Goal: Information Seeking & Learning: Learn about a topic

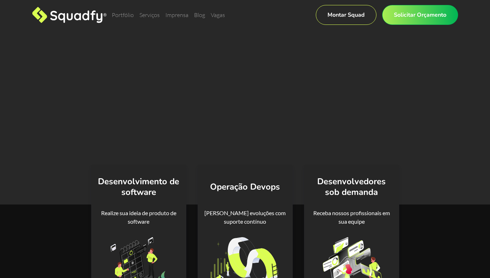
click at [467, 90] on div "Seu time de tecnologia com a cultura do Vale do Silício Design e desenvolviment…" at bounding box center [245, 117] width 490 height 174
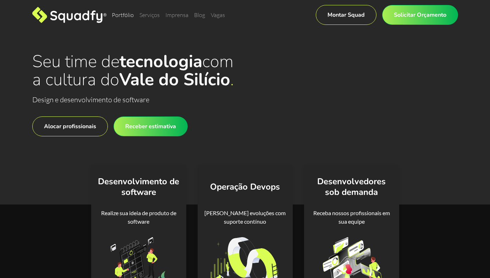
click at [122, 13] on link "Portfólio" at bounding box center [123, 14] width 22 height 7
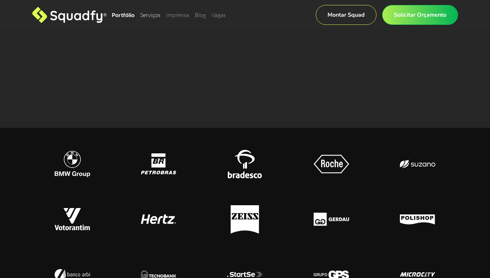
click at [147, 13] on link "Serviços" at bounding box center [150, 14] width 20 height 7
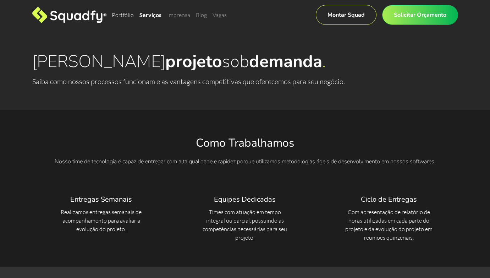
click at [124, 17] on link "Portfólio" at bounding box center [123, 14] width 22 height 7
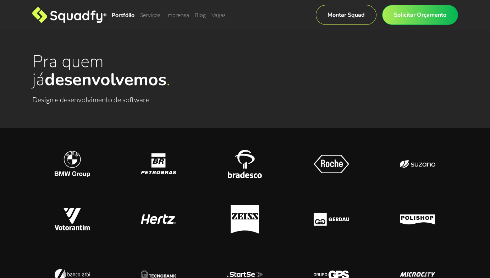
click at [90, 16] on icon at bounding box center [69, 15] width 74 height 16
